Goal: Check status: Check status

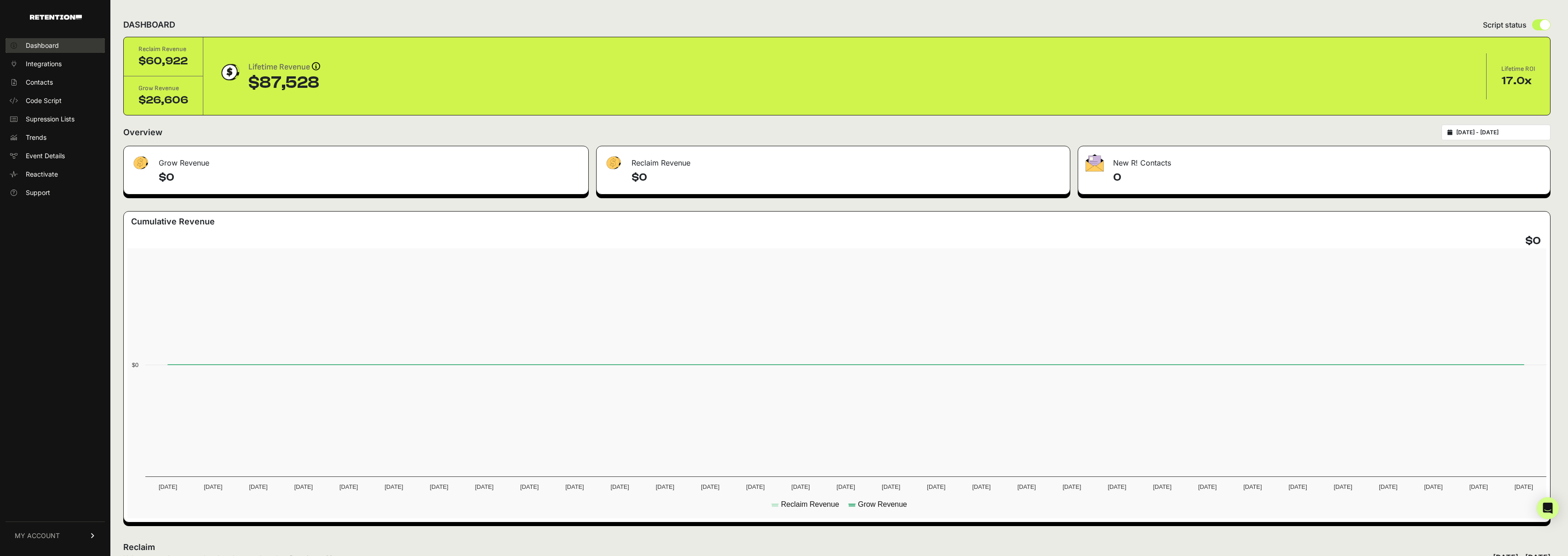
click at [74, 46] on link "Dashboard" at bounding box center [55, 46] width 99 height 15
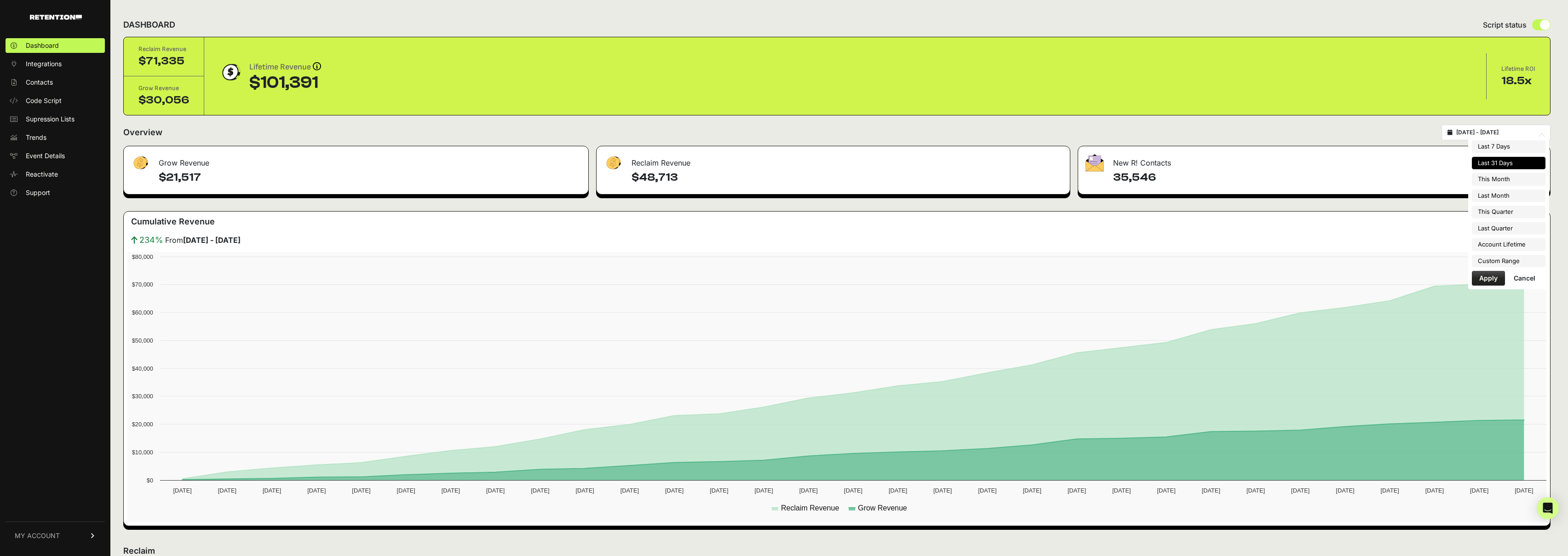
click at [1521, 132] on input "2025-08-17 - 2025-09-16" at bounding box center [1500, 133] width 88 height 7
type input "2025-08-01"
type input "2025-08-31"
type input "2025-07-01"
type input "2025-09-30"
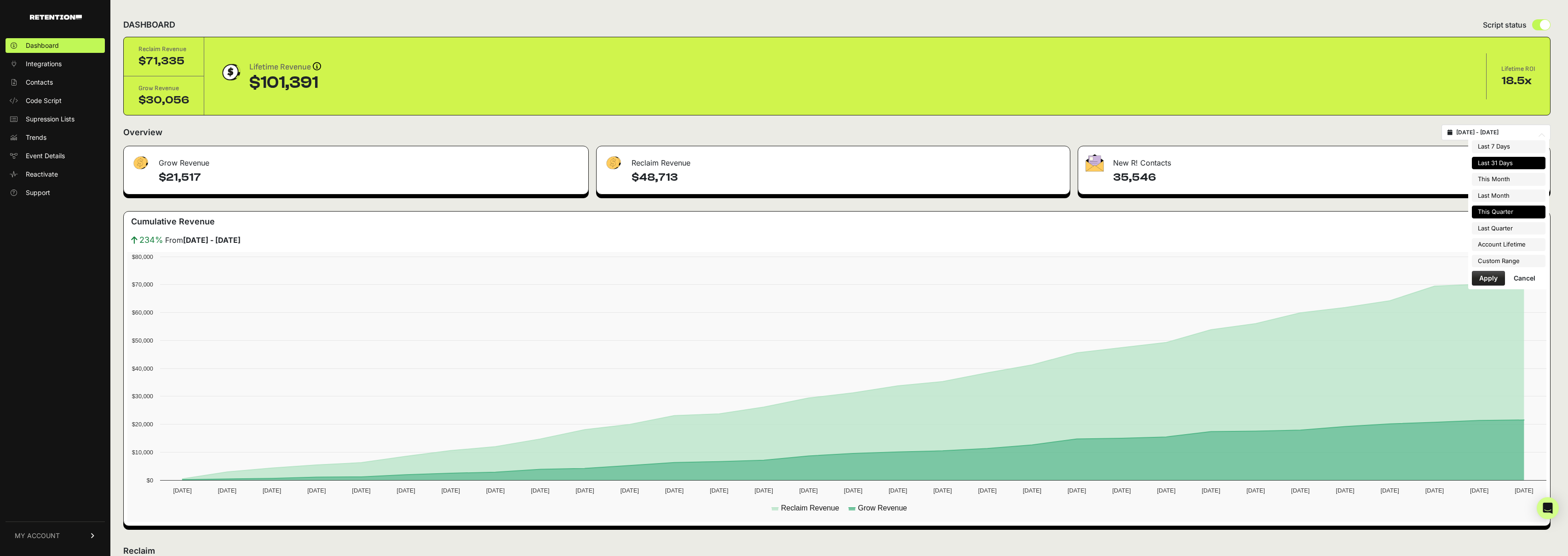
type input "2025-08-17"
type input "2025-09-16"
type input "2025-04-01"
type input "2025-06-30"
type input "2025-07-07"
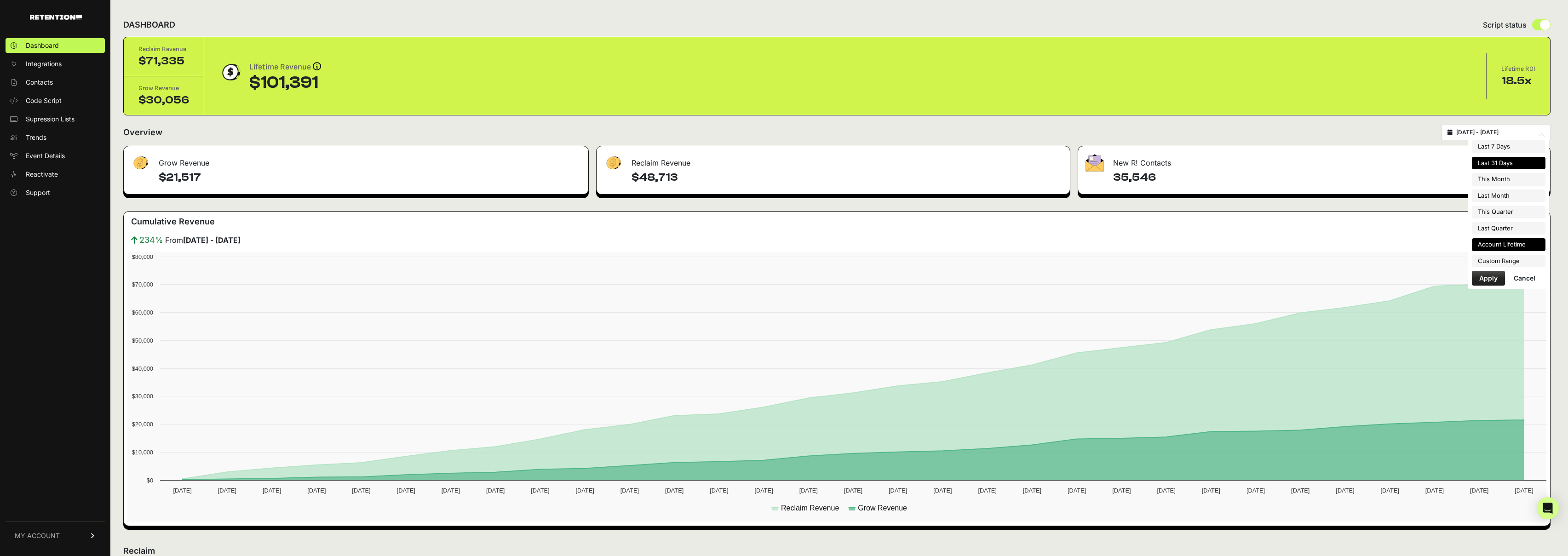
type input "2025-09-16"
click at [1527, 260] on li "Custom Range" at bounding box center [1508, 261] width 74 height 13
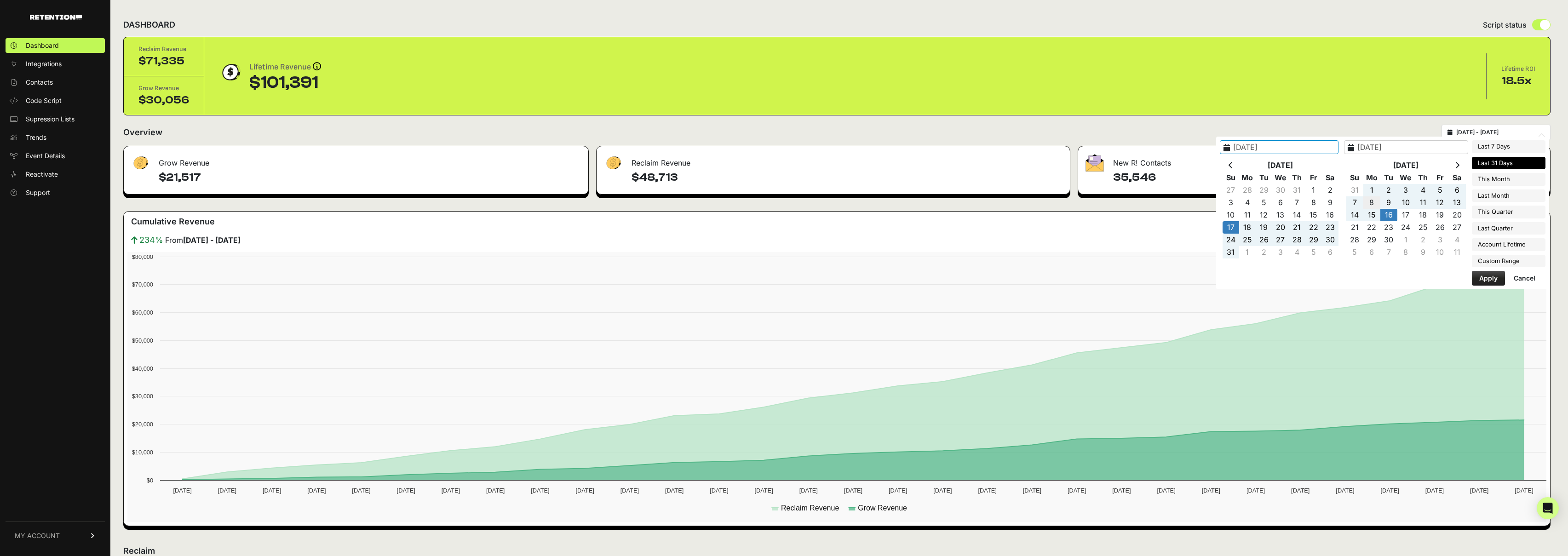
type input "2025-09-08"
type input "2025-09-14"
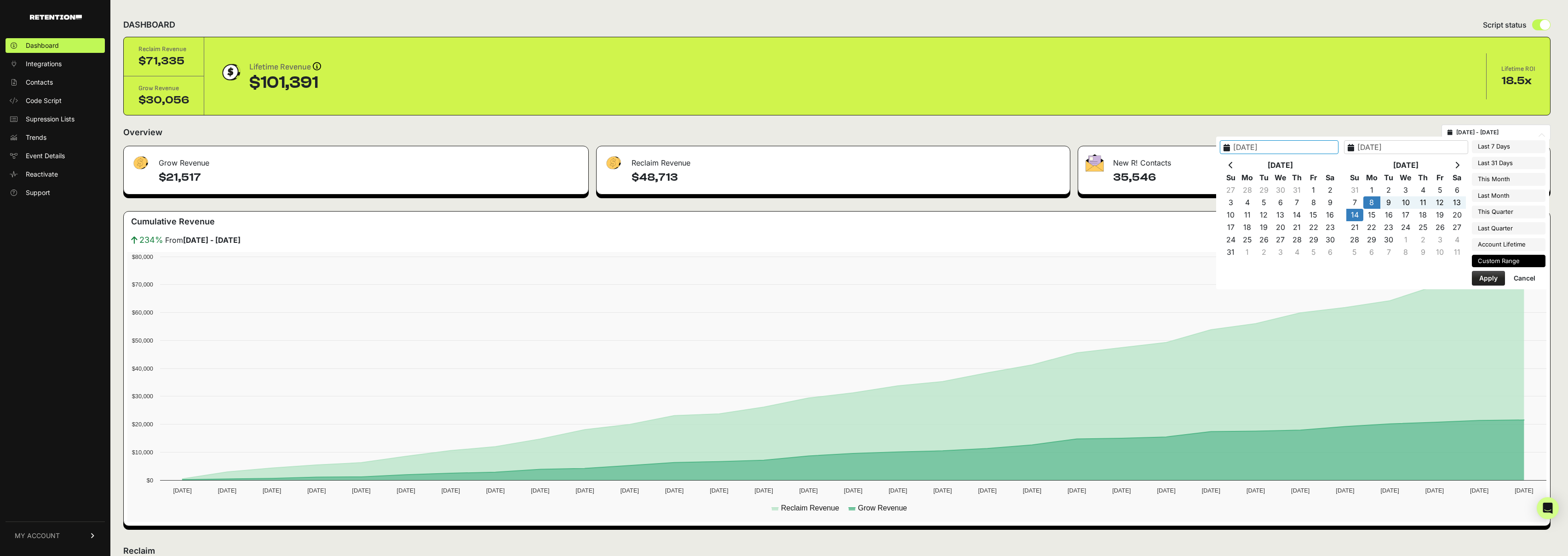
type input "2025-09-08"
click at [1493, 280] on button "Apply" at bounding box center [1488, 278] width 33 height 15
type input "2025-09-08 - 2025-09-14"
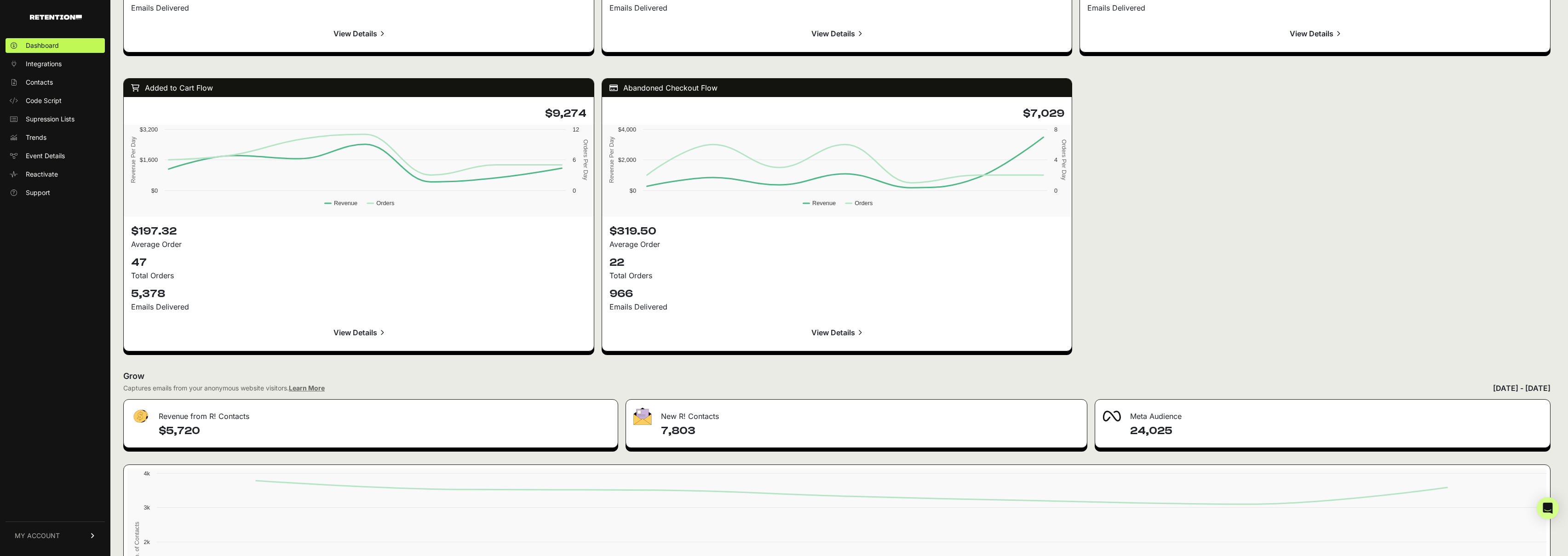
scroll to position [951, 0]
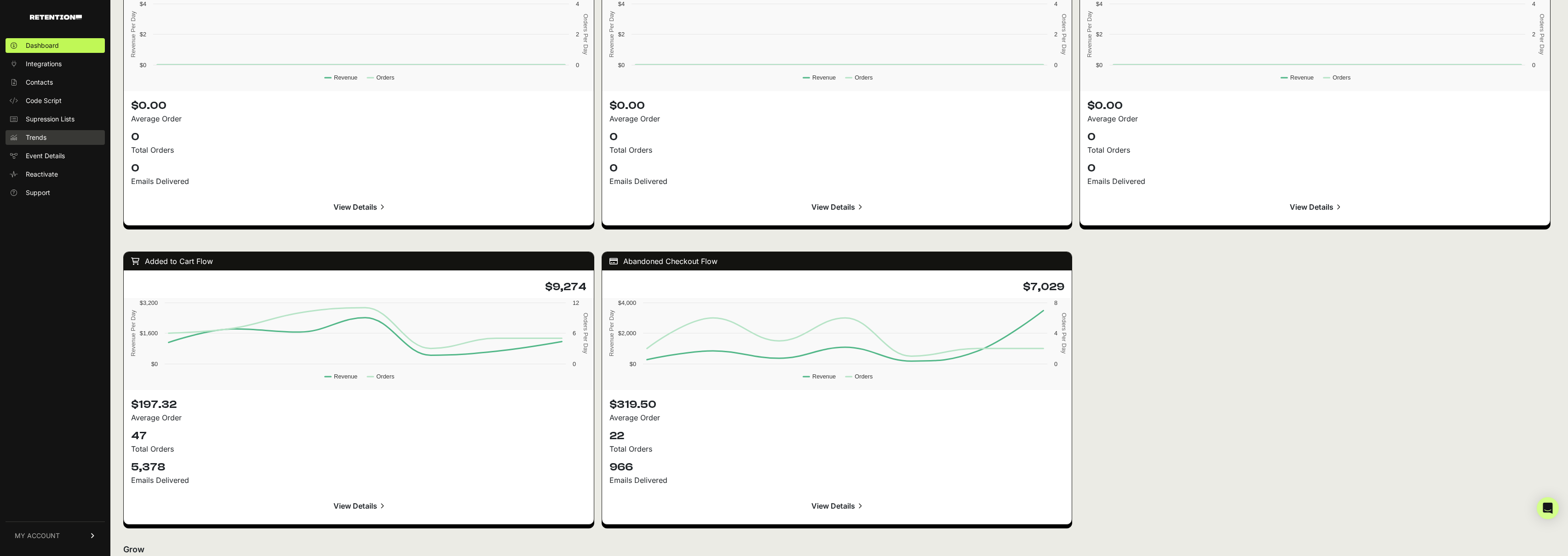
click at [40, 137] on span "Trends" at bounding box center [36, 137] width 21 height 9
click at [43, 139] on span "Trends" at bounding box center [36, 137] width 21 height 9
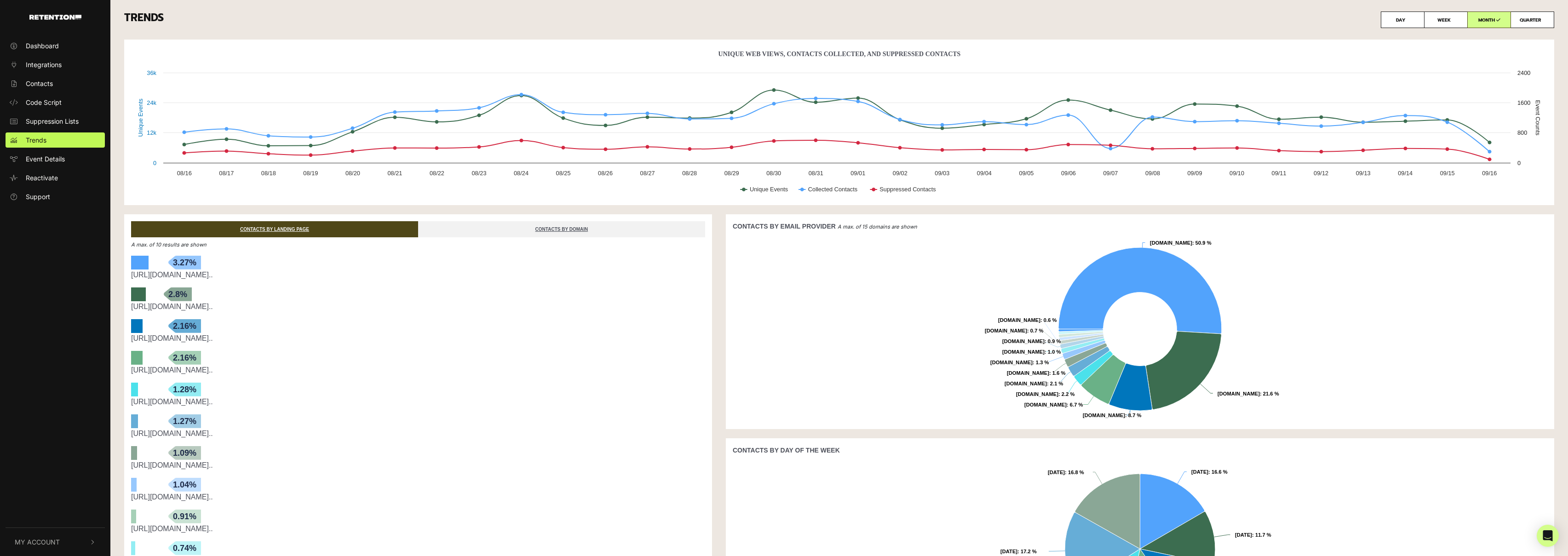
click at [1439, 23] on label "WEEK" at bounding box center [1446, 19] width 44 height 16
radio input "true"
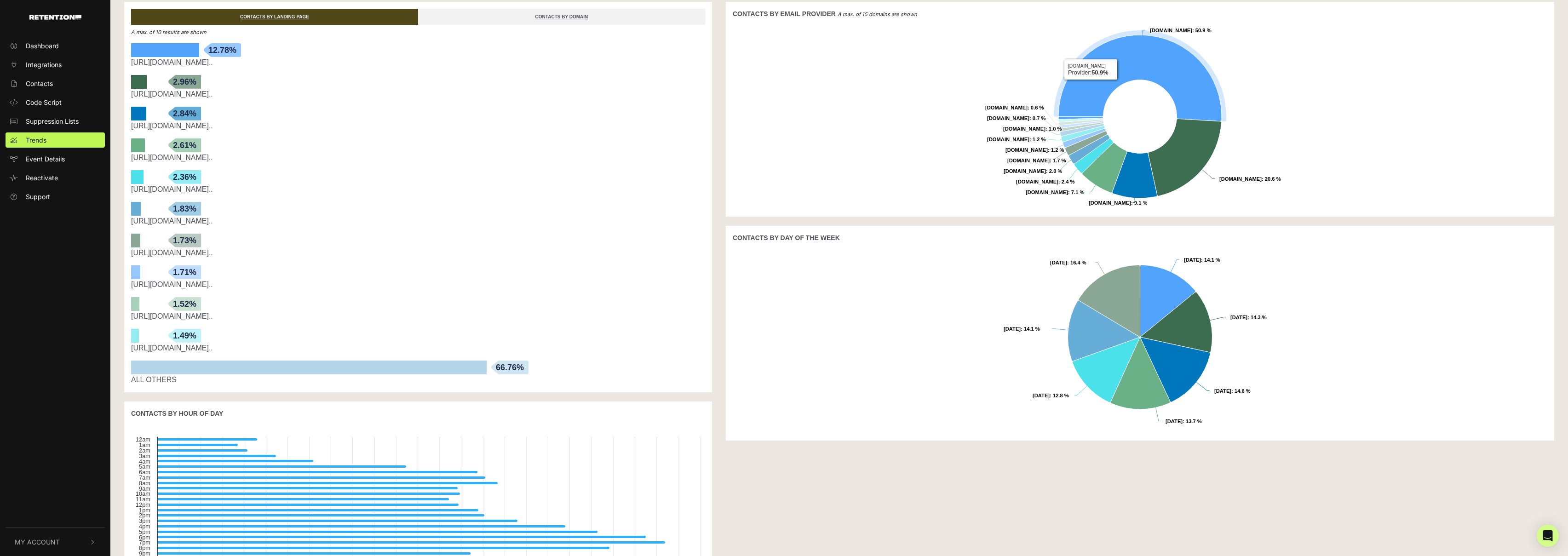
scroll to position [289, 0]
